Goal: Task Accomplishment & Management: Complete application form

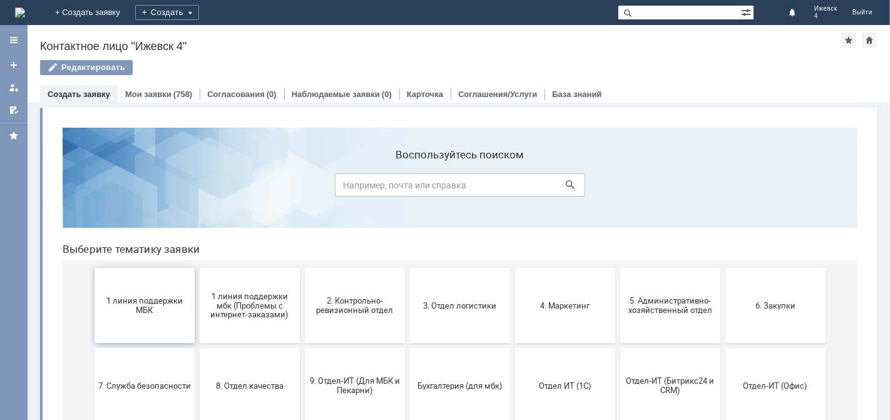
drag, startPoint x: 110, startPoint y: 297, endPoint x: 162, endPoint y: 416, distance: 129.4
click at [110, 297] on span "1 линия поддержки МБК" at bounding box center [144, 304] width 93 height 19
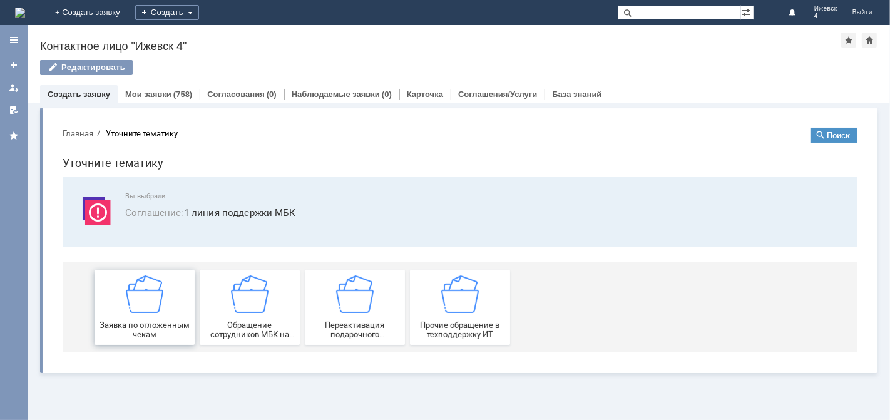
drag, startPoint x: 141, startPoint y: 314, endPoint x: 201, endPoint y: 429, distance: 129.3
click at [141, 314] on div "Заявка по отложенным чекам" at bounding box center [144, 307] width 93 height 64
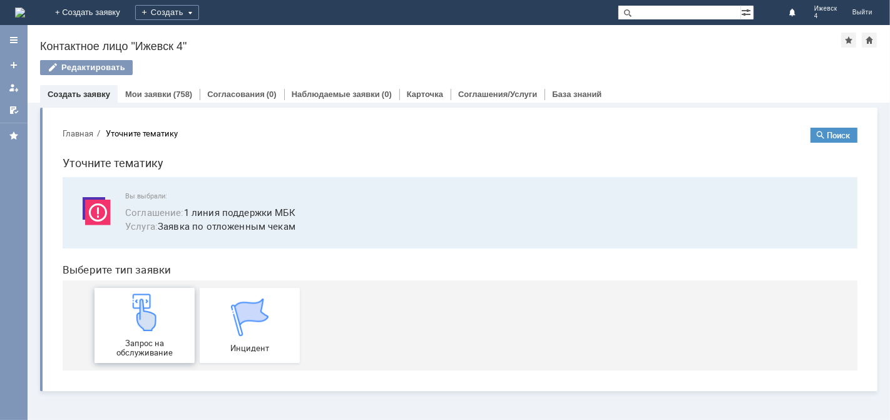
click at [131, 340] on span "Запрос на обслуживание" at bounding box center [144, 347] width 93 height 19
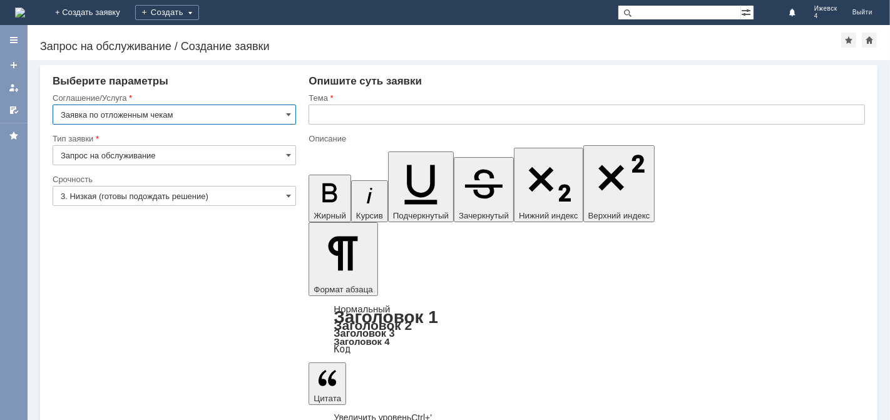
click at [355, 113] on input "text" at bounding box center [587, 115] width 556 height 20
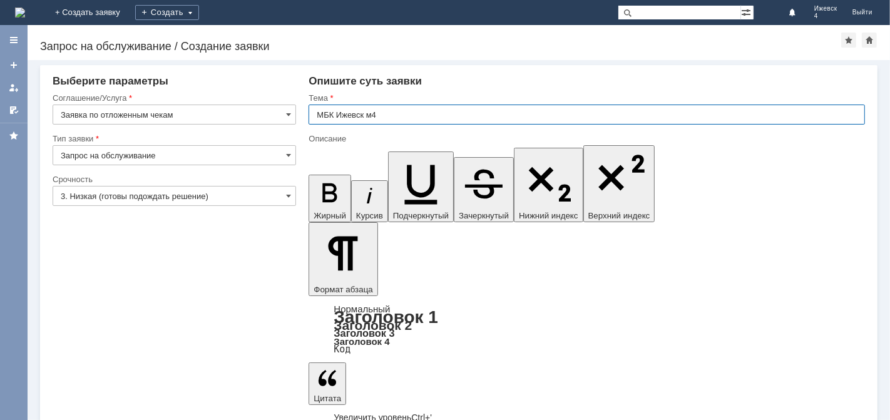
click at [374, 114] on input "МБК Ижевск м4" at bounding box center [587, 115] width 556 height 20
click at [389, 115] on input "МБК Ижевск 4" at bounding box center [587, 115] width 556 height 20
type input "МБК Ижевск 4 отложенные чеки за 08.10.2025."
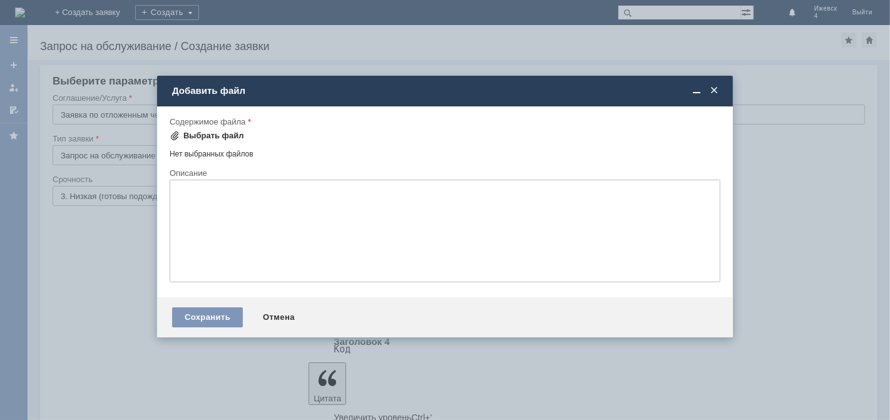
click at [235, 136] on div "Выбрать файл" at bounding box center [213, 136] width 61 height 10
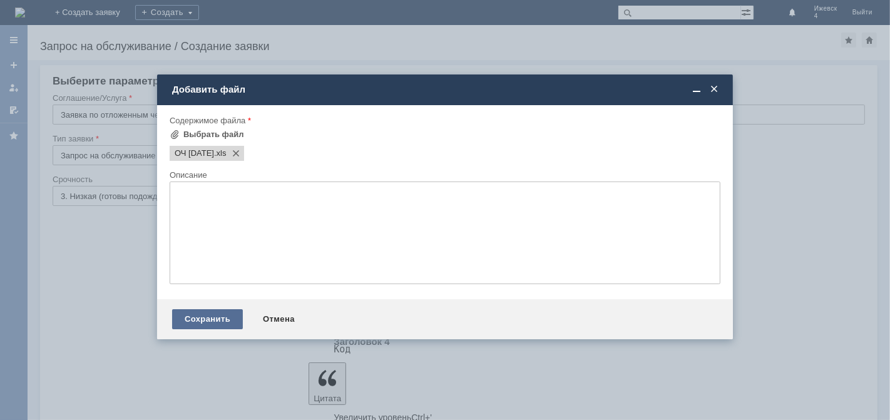
click at [200, 325] on div "Сохранить" at bounding box center [207, 319] width 71 height 20
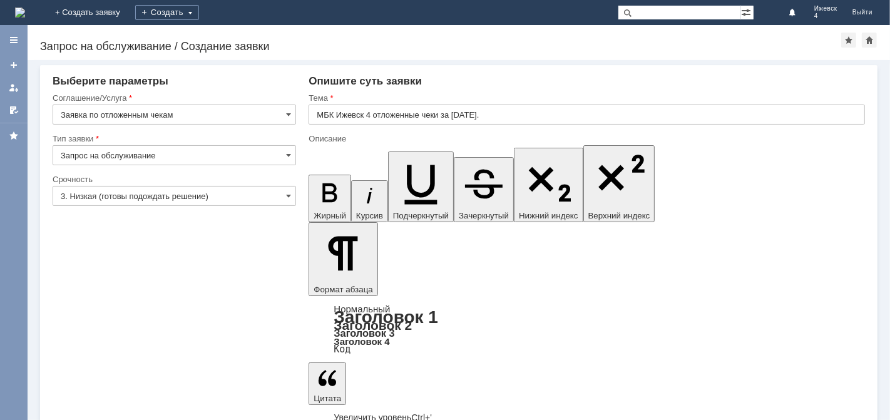
drag, startPoint x: 362, startPoint y: 3532, endPoint x: 326, endPoint y: 3549, distance: 39.2
